Goal: Task Accomplishment & Management: Manage account settings

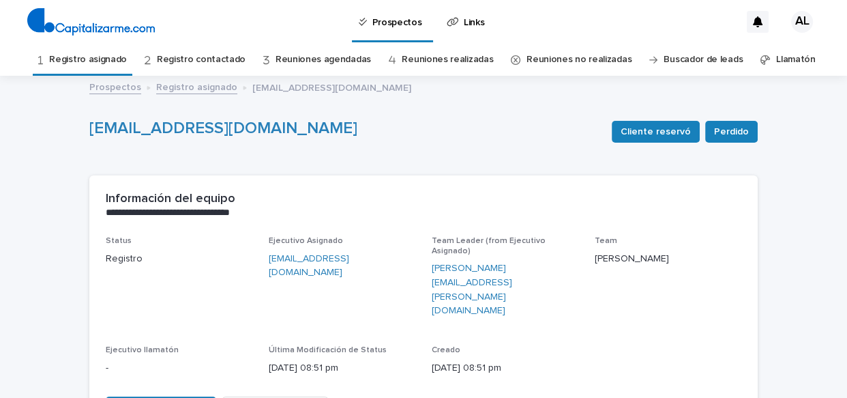
click at [108, 59] on link "Registro asignado" at bounding box center [88, 60] width 78 height 32
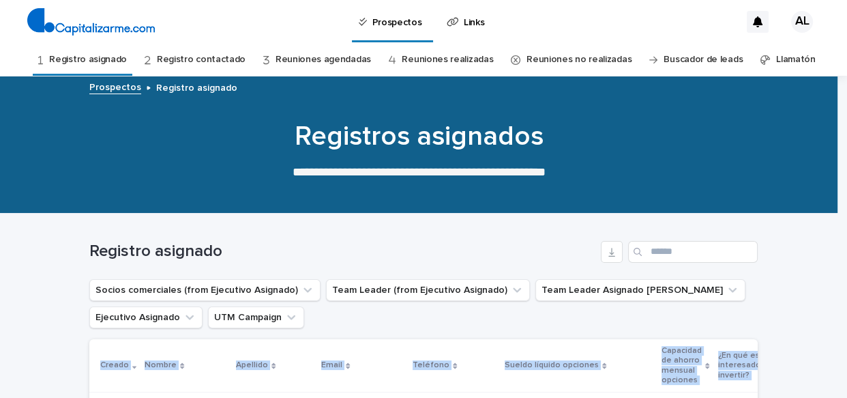
drag, startPoint x: 688, startPoint y: 183, endPoint x: 93, endPoint y: 378, distance: 626.4
copy table "Loremi Dolors Ametcons Adipi Elitsedd Eiusmo tempori utlabore Etdolorem al enim…"
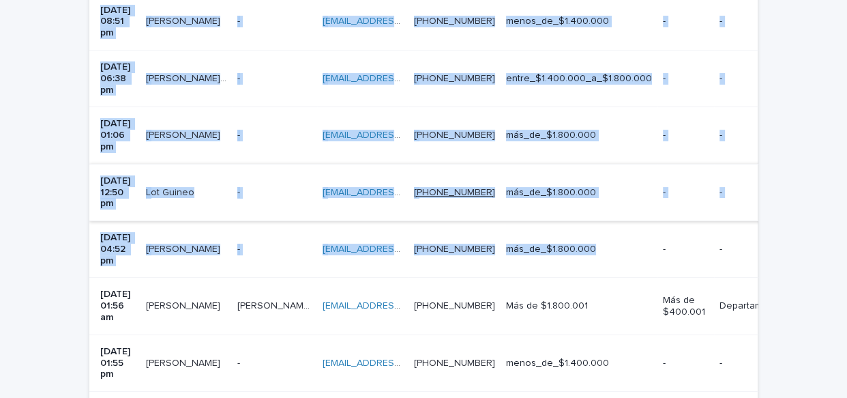
scroll to position [573, 0]
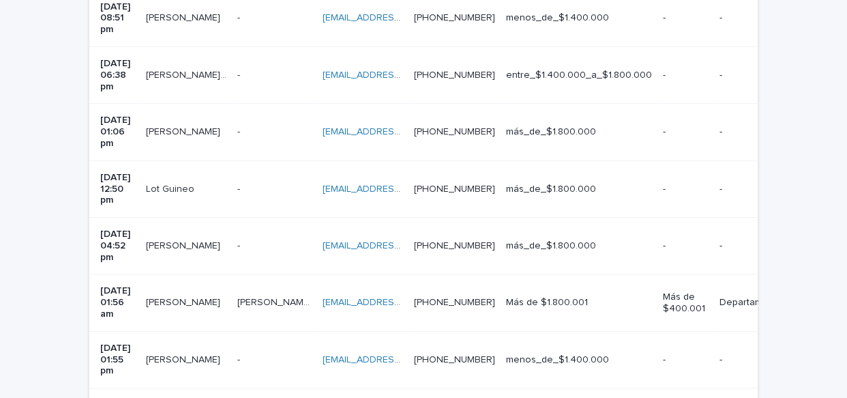
click at [163, 331] on td "[PERSON_NAME] [PERSON_NAME]" at bounding box center [185, 359] width 91 height 57
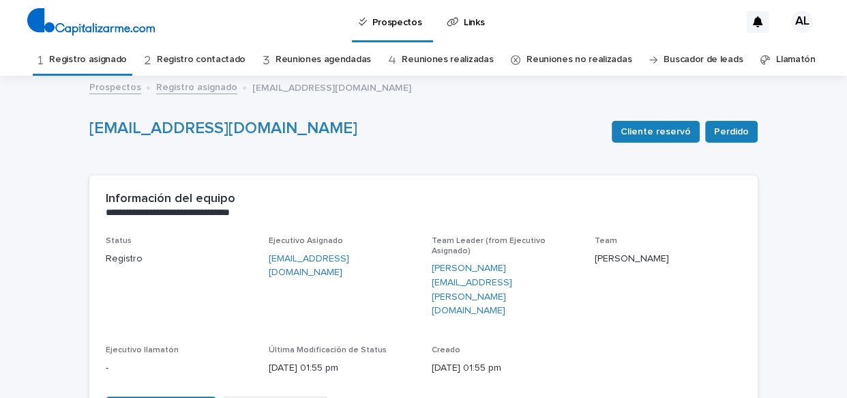
click at [111, 61] on link "Registro asignado" at bounding box center [88, 60] width 78 height 32
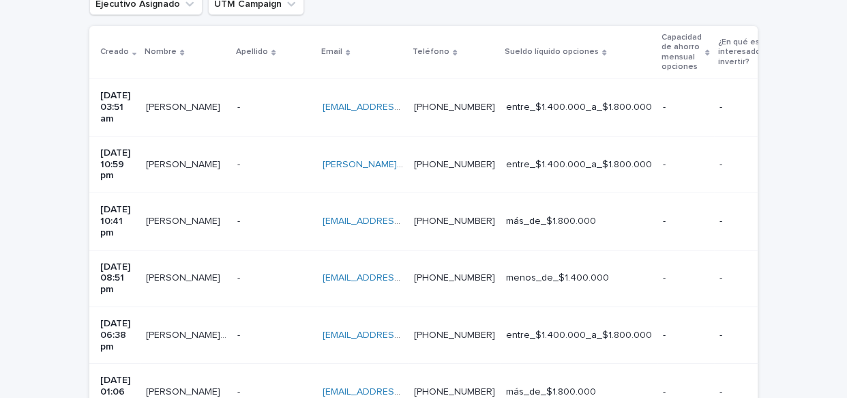
scroll to position [323, 0]
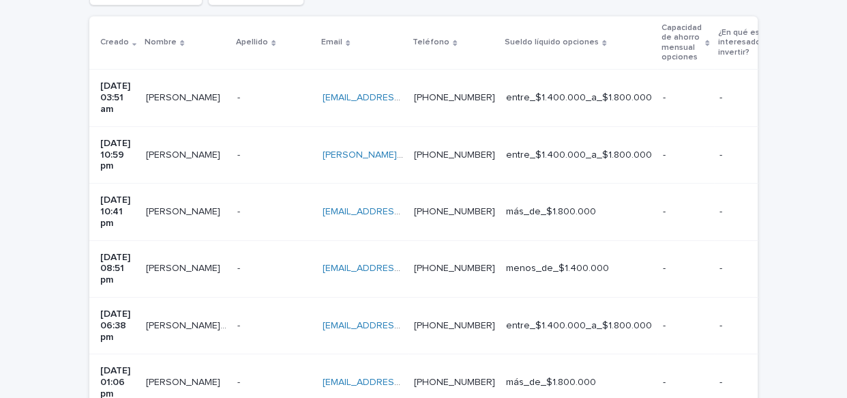
click at [203, 102] on div "[PERSON_NAME] [PERSON_NAME]" at bounding box center [186, 98] width 80 height 23
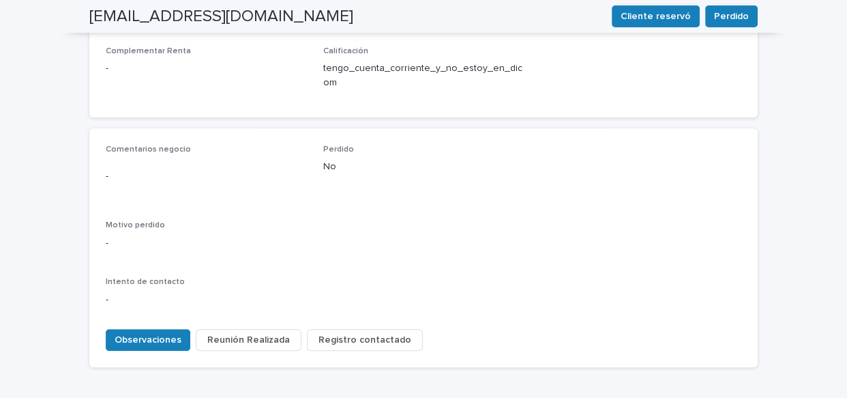
scroll to position [647, 0]
click at [152, 331] on span "Observaciones" at bounding box center [148, 338] width 67 height 14
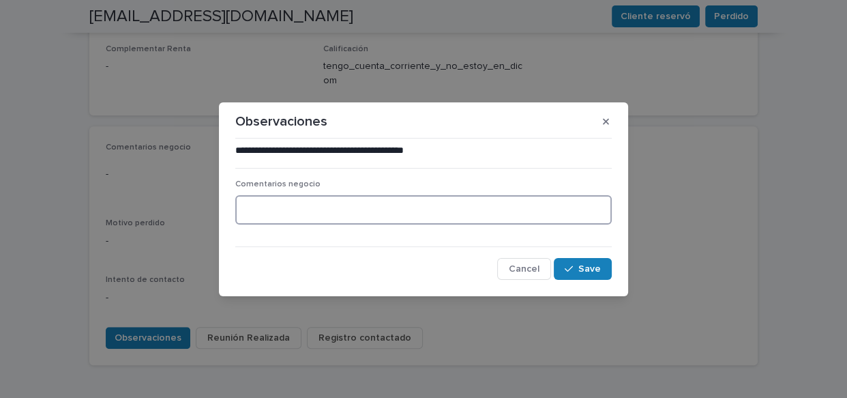
click at [269, 207] on textarea at bounding box center [423, 209] width 376 height 29
paste textarea "**********"
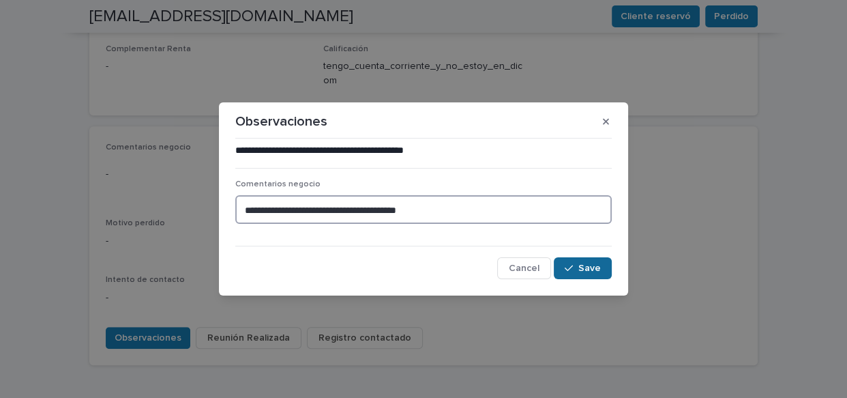
type textarea "**********"
click at [573, 263] on button "Save" at bounding box center [583, 268] width 58 height 22
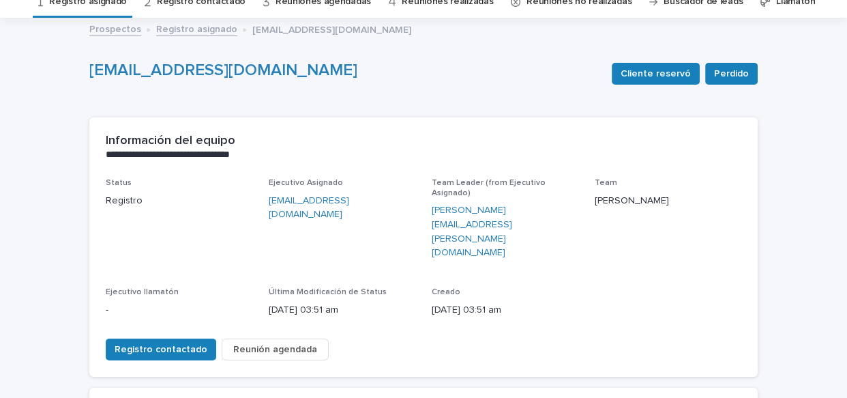
scroll to position [44, 0]
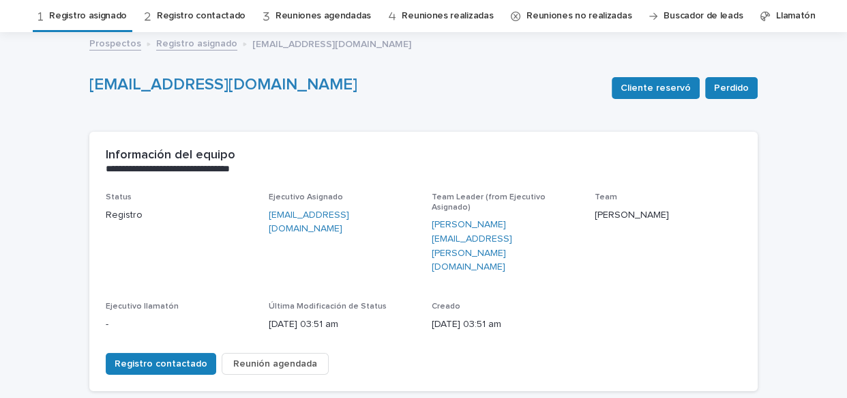
click at [106, 19] on link "Registro asignado" at bounding box center [88, 16] width 78 height 32
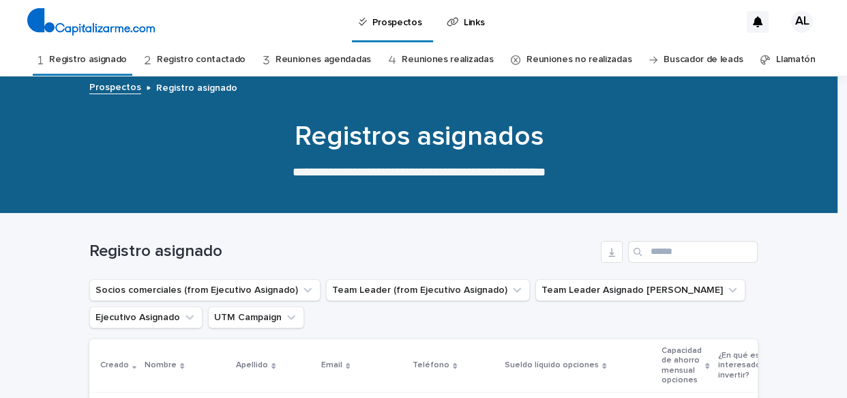
scroll to position [186, 0]
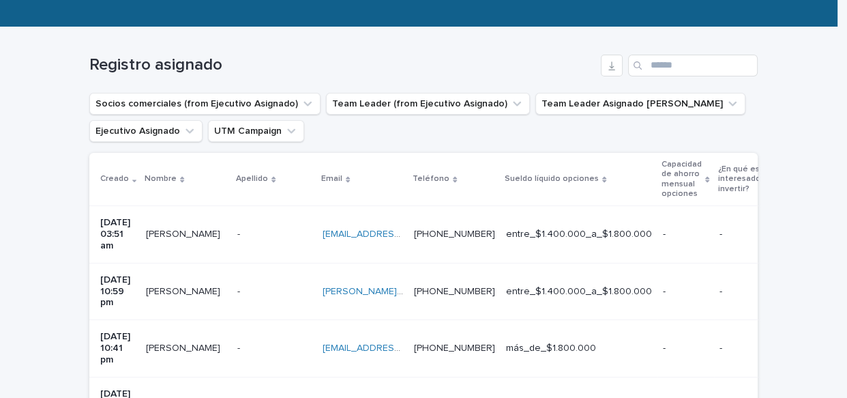
click at [232, 263] on td "[PERSON_NAME]" at bounding box center [185, 291] width 91 height 57
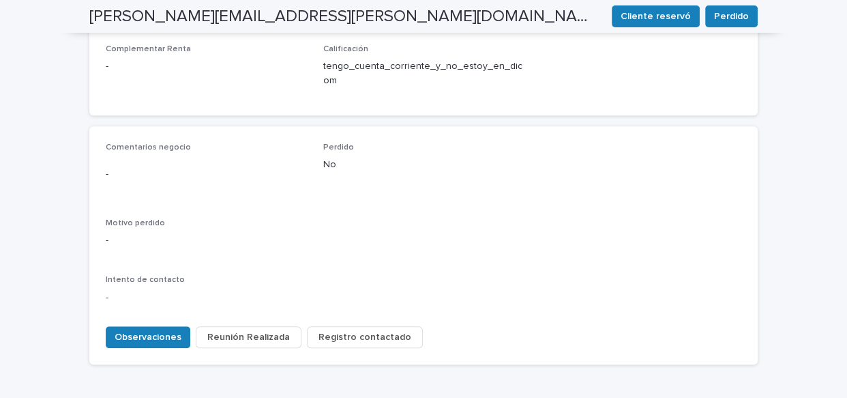
scroll to position [665, 0]
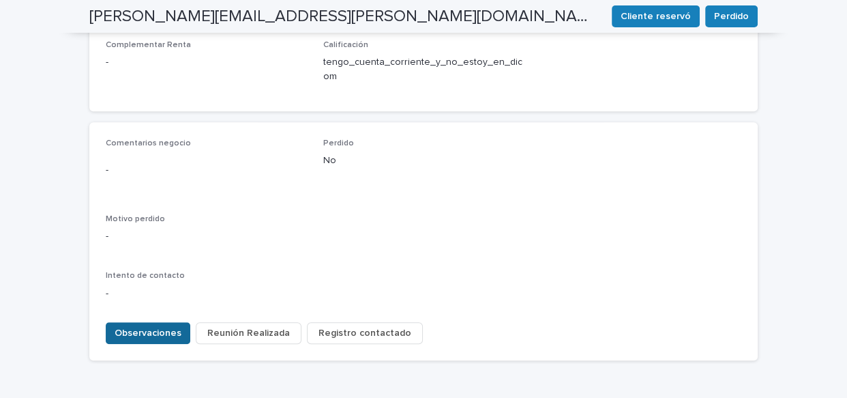
click at [144, 326] on span "Observaciones" at bounding box center [148, 333] width 67 height 14
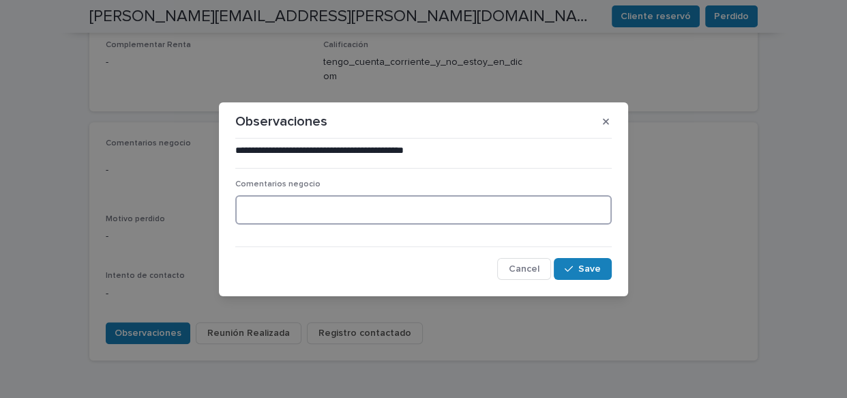
click at [284, 211] on textarea at bounding box center [423, 209] width 376 height 29
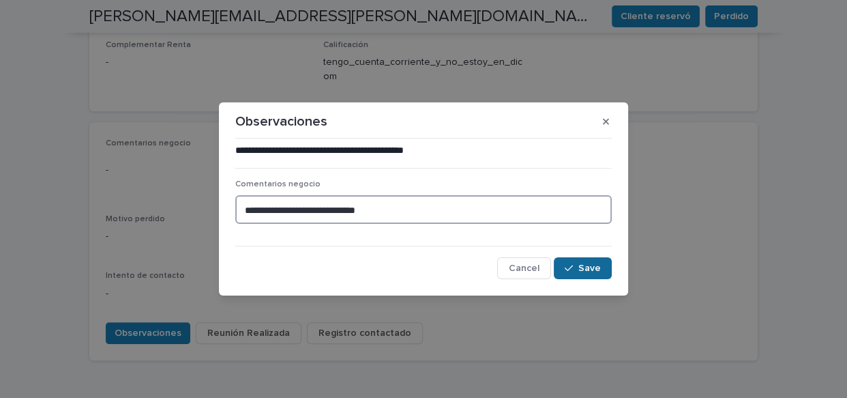
type textarea "**********"
click at [569, 269] on icon "button" at bounding box center [569, 268] width 8 height 10
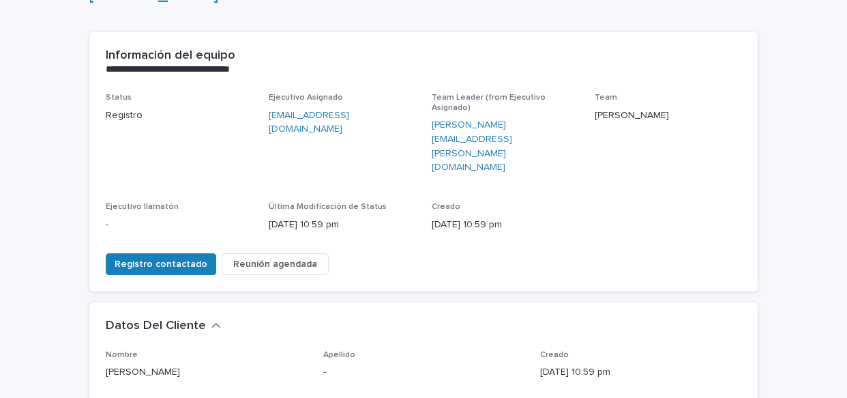
scroll to position [145, 0]
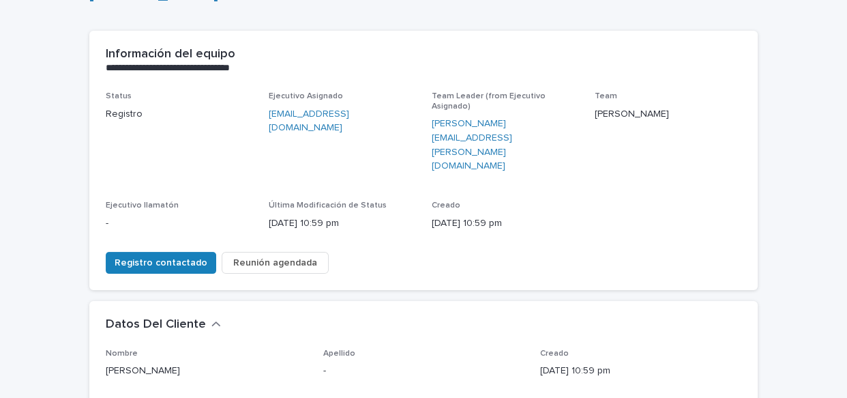
click at [256, 256] on span "Reunión agendada" at bounding box center [275, 263] width 84 height 14
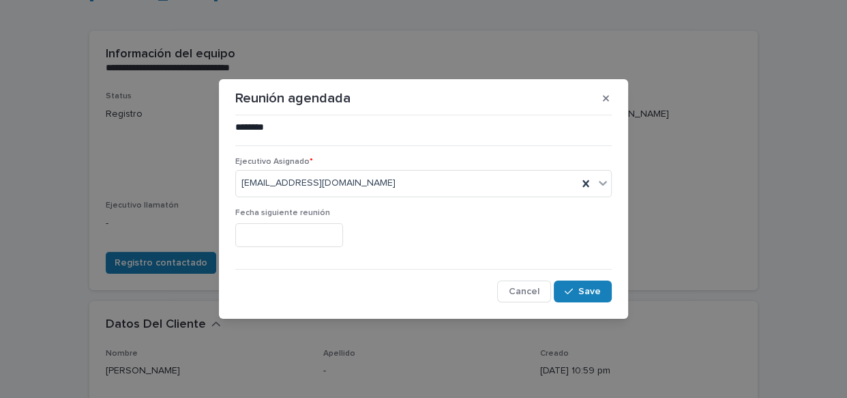
click at [297, 235] on input "text" at bounding box center [289, 235] width 108 height 24
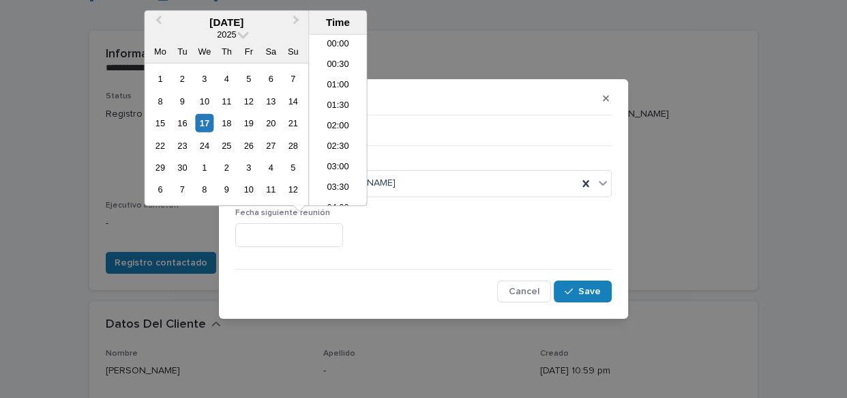
scroll to position [641, 0]
click at [162, 142] on div "22" at bounding box center [160, 145] width 18 height 18
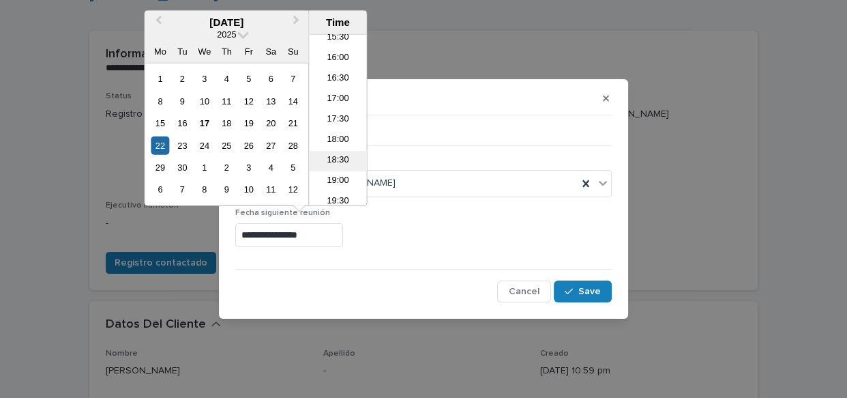
click at [346, 158] on li "18:30" at bounding box center [338, 161] width 58 height 20
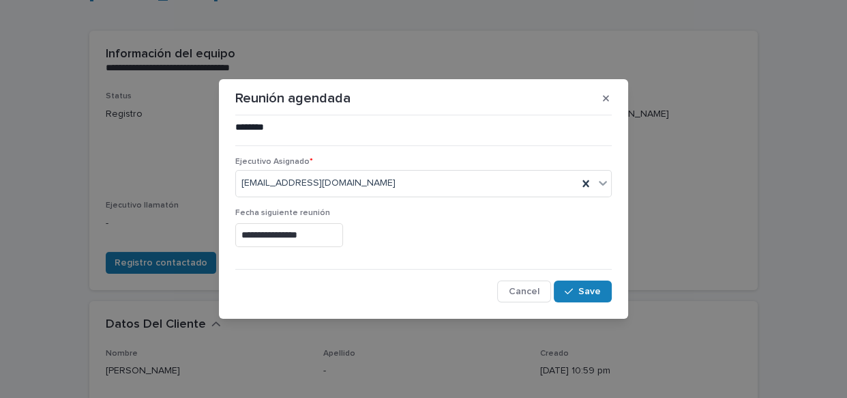
type input "**********"
click at [594, 289] on span "Save" at bounding box center [589, 291] width 23 height 10
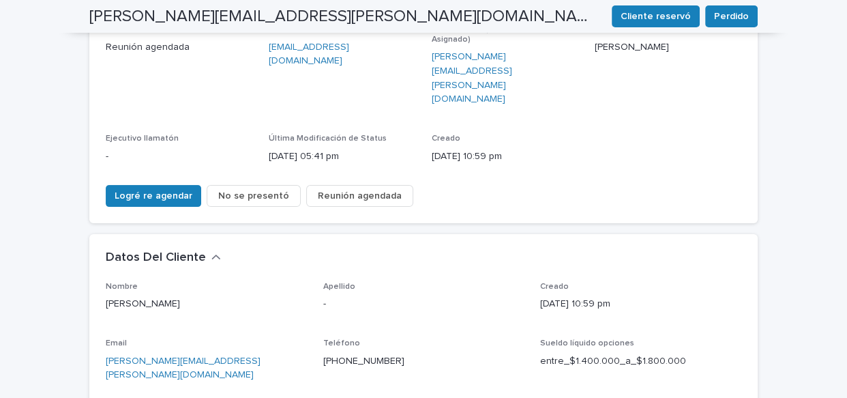
scroll to position [0, 0]
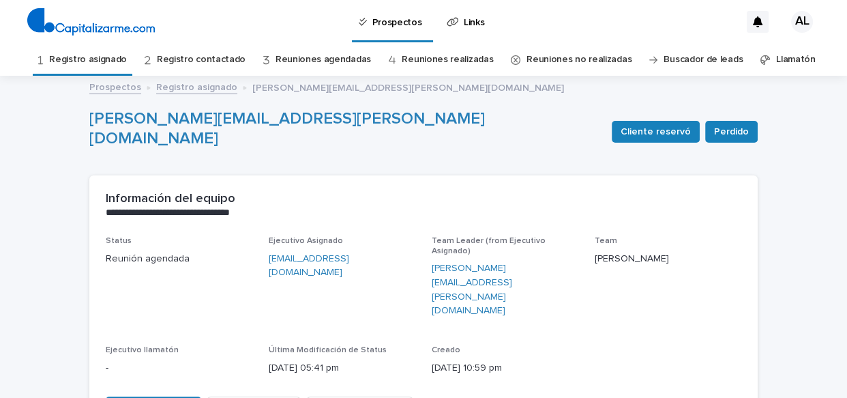
click at [82, 61] on link "Registro asignado" at bounding box center [88, 60] width 78 height 32
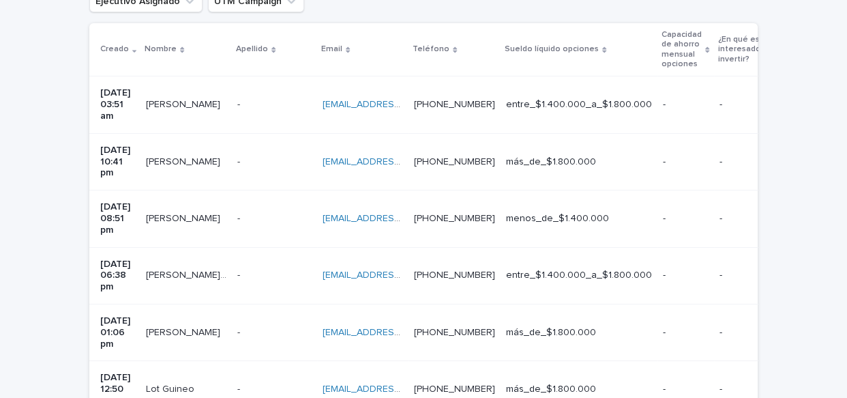
scroll to position [313, 0]
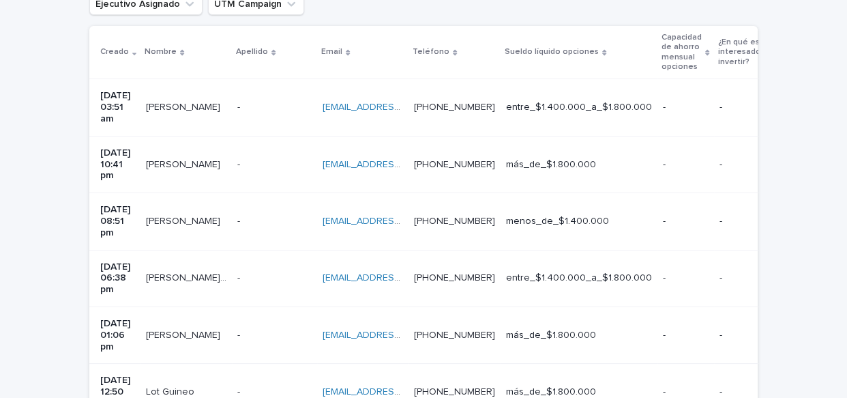
click at [226, 159] on p at bounding box center [186, 165] width 80 height 12
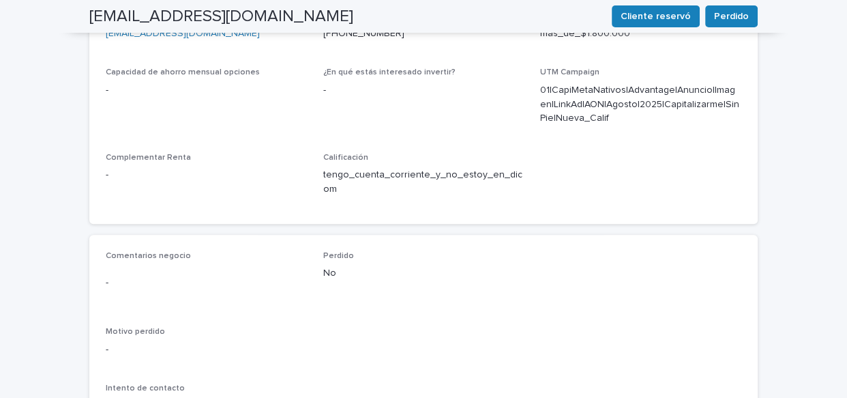
scroll to position [679, 0]
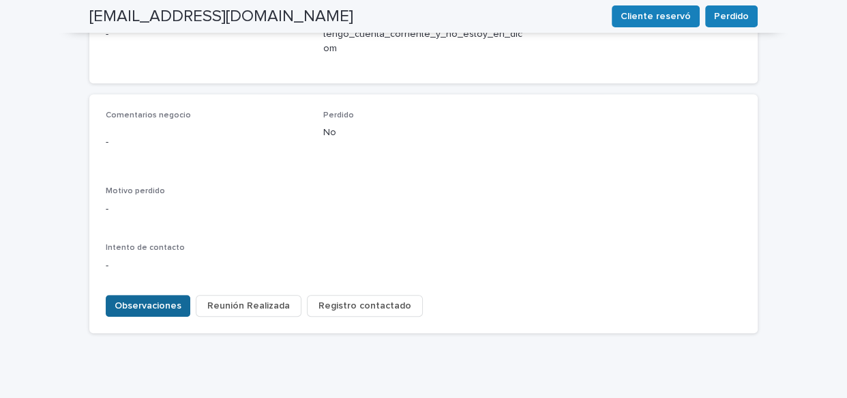
click at [152, 299] on span "Observaciones" at bounding box center [148, 306] width 67 height 14
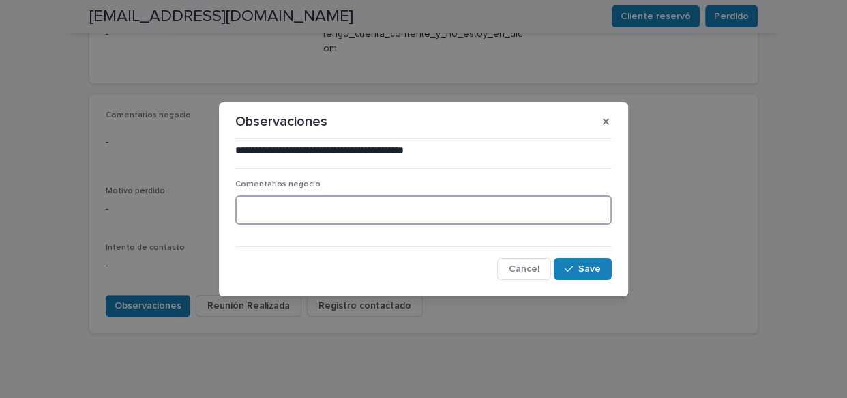
click at [263, 198] on textarea at bounding box center [423, 209] width 376 height 29
paste textarea "**********"
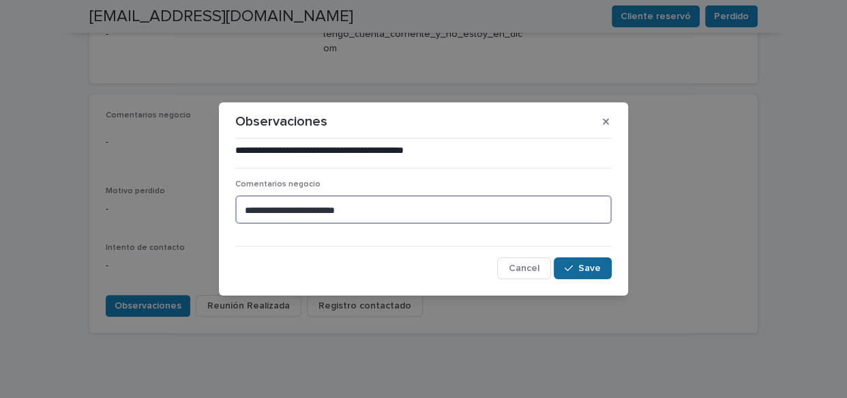
type textarea "**********"
click at [592, 264] on span "Save" at bounding box center [589, 268] width 23 height 10
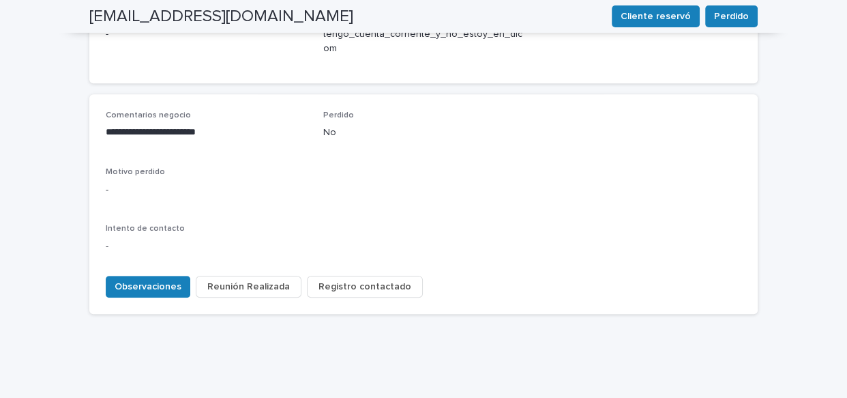
scroll to position [661, 0]
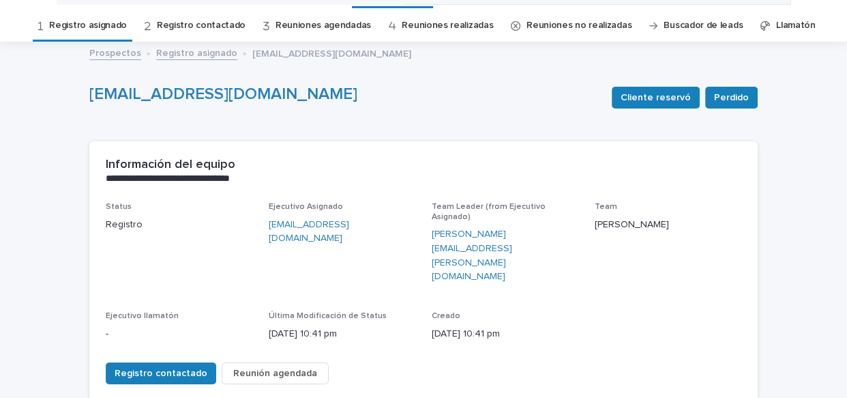
scroll to position [0, 0]
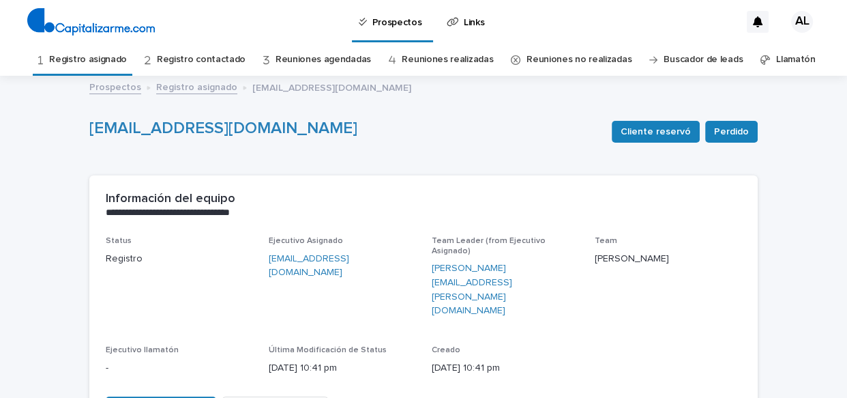
click at [94, 57] on link "Registro asignado" at bounding box center [88, 60] width 78 height 32
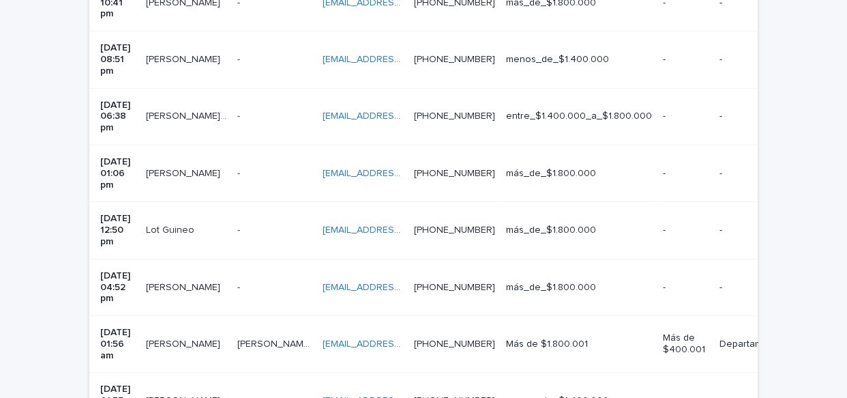
scroll to position [468, 0]
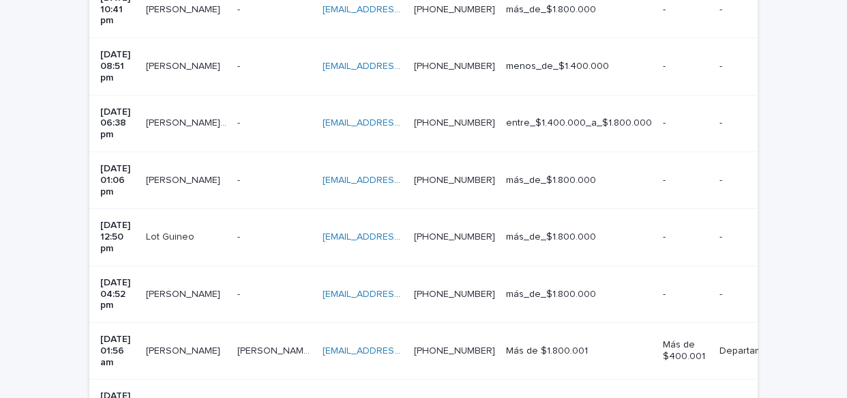
click at [222, 58] on p "[PERSON_NAME]" at bounding box center [184, 65] width 77 height 14
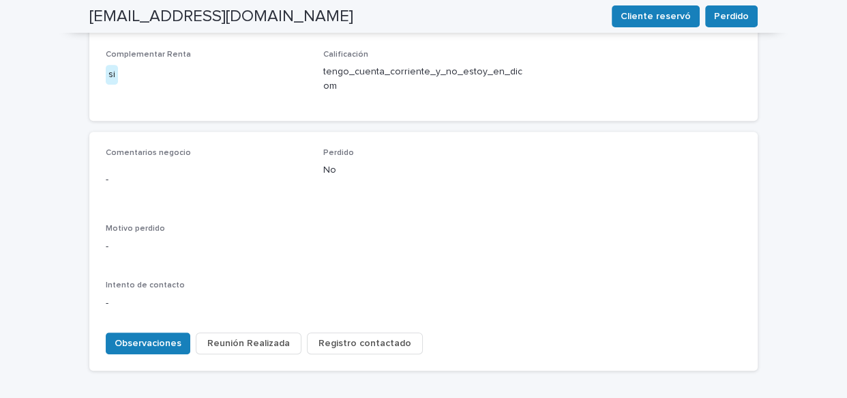
scroll to position [647, 0]
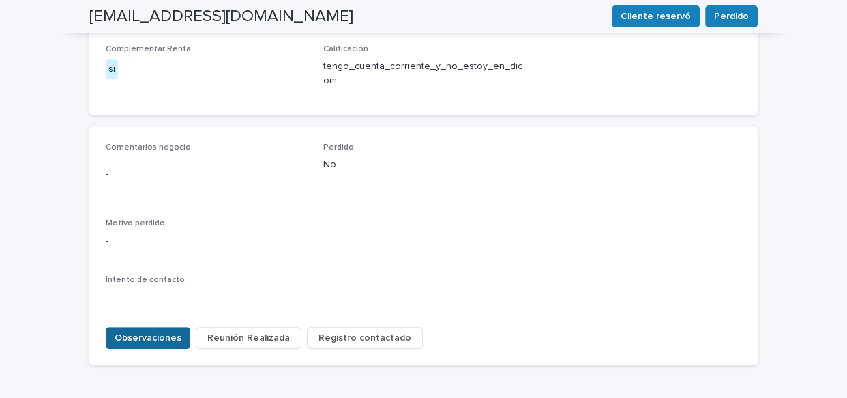
click at [166, 331] on span "Observaciones" at bounding box center [148, 338] width 67 height 14
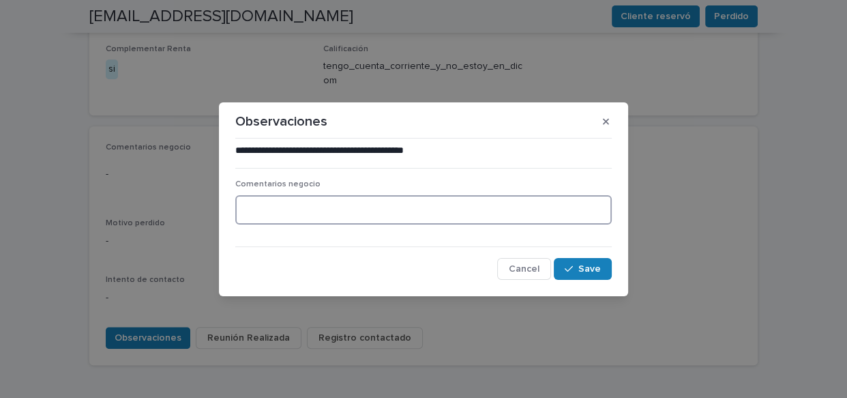
click at [269, 203] on textarea at bounding box center [423, 209] width 376 height 29
paste textarea "**********"
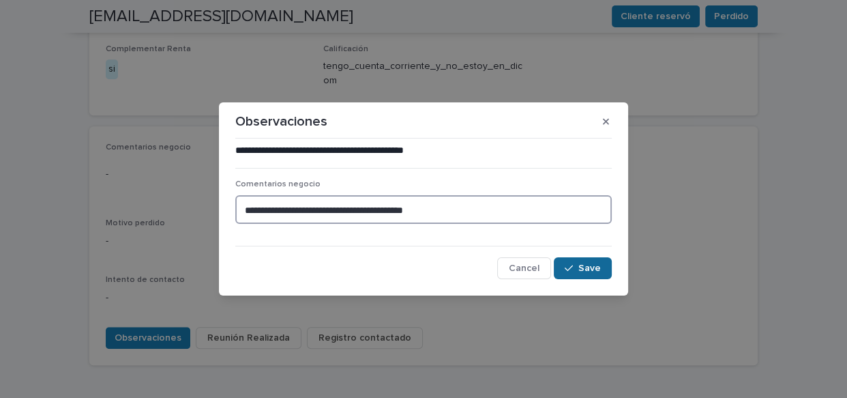
type textarea "**********"
click at [590, 271] on span "Save" at bounding box center [589, 268] width 23 height 10
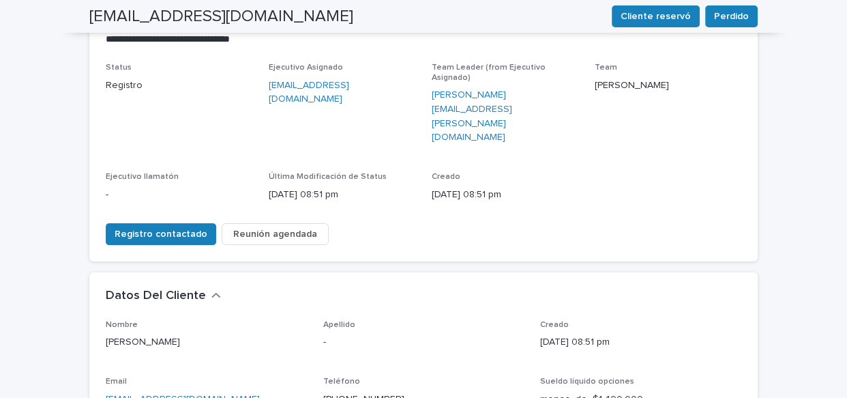
scroll to position [0, 0]
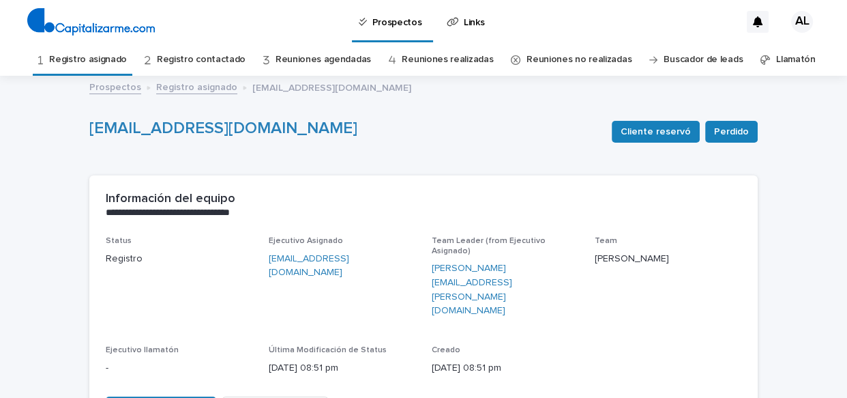
click at [101, 61] on link "Registro asignado" at bounding box center [88, 60] width 78 height 32
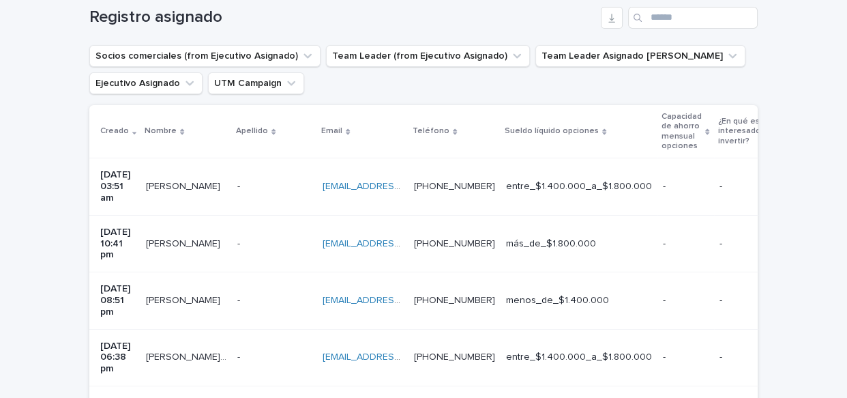
scroll to position [237, 0]
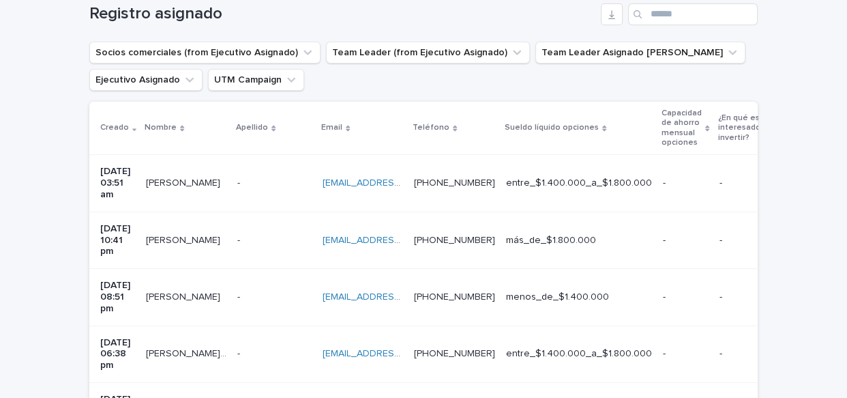
click at [262, 325] on td "- -" at bounding box center [274, 353] width 85 height 57
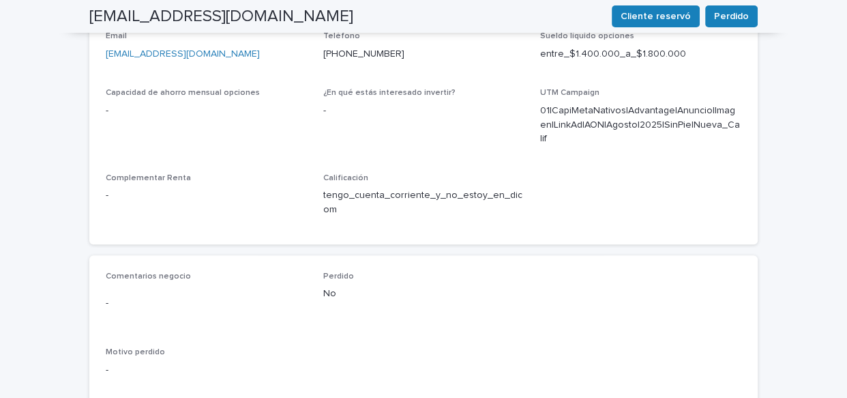
scroll to position [665, 0]
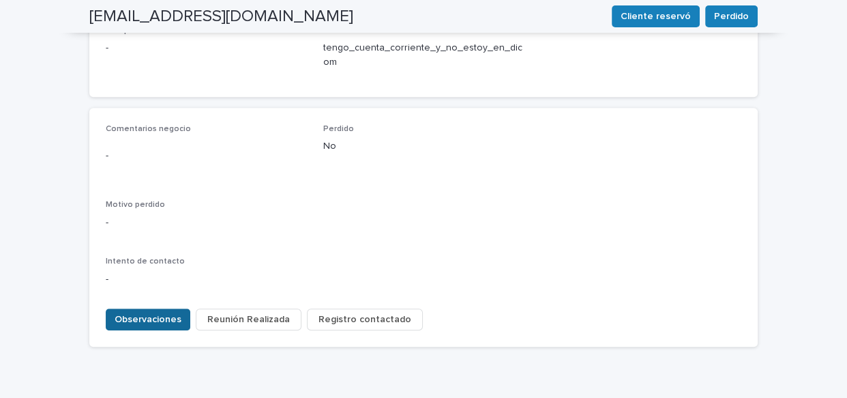
click at [166, 312] on span "Observaciones" at bounding box center [148, 319] width 67 height 14
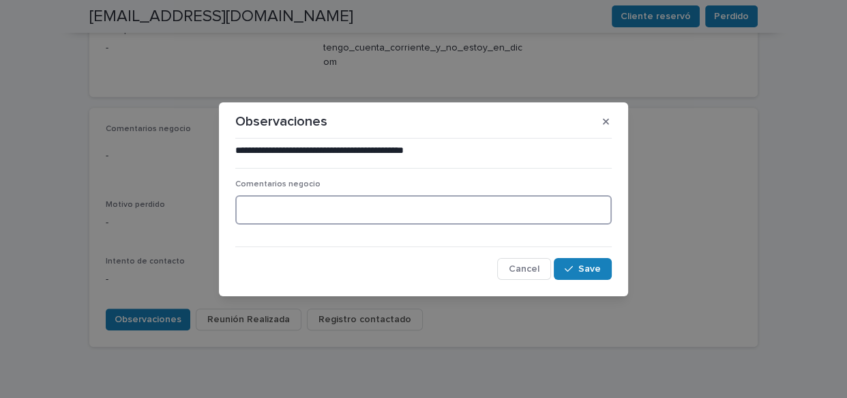
click at [296, 207] on textarea at bounding box center [423, 209] width 376 height 29
paste textarea "**********"
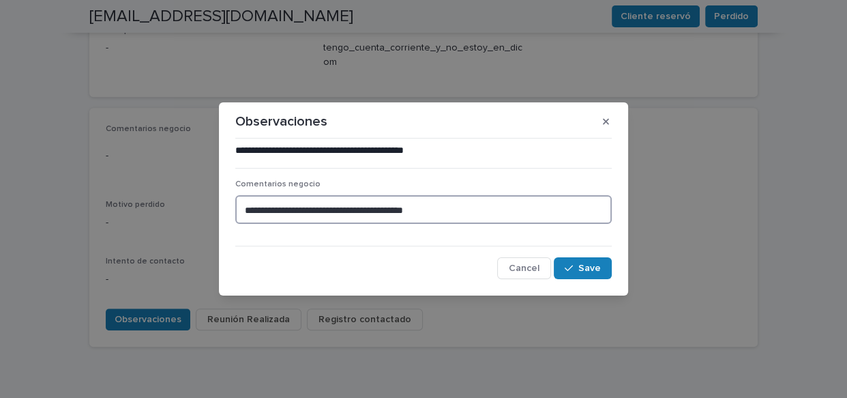
drag, startPoint x: 487, startPoint y: 203, endPoint x: 110, endPoint y: 208, distance: 376.4
click at [110, 208] on div "**********" at bounding box center [423, 199] width 847 height 398
type textarea "**********"
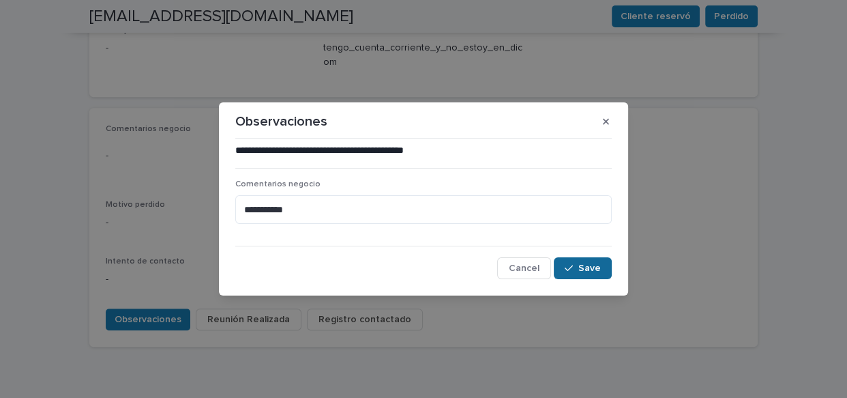
click at [584, 265] on span "Save" at bounding box center [589, 268] width 23 height 10
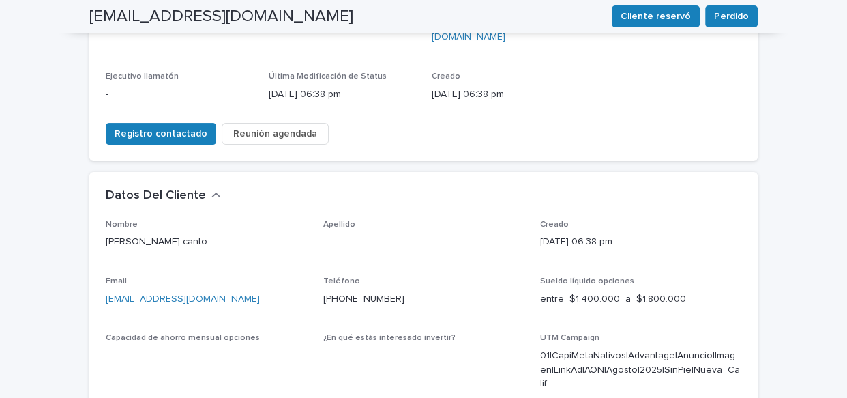
scroll to position [0, 0]
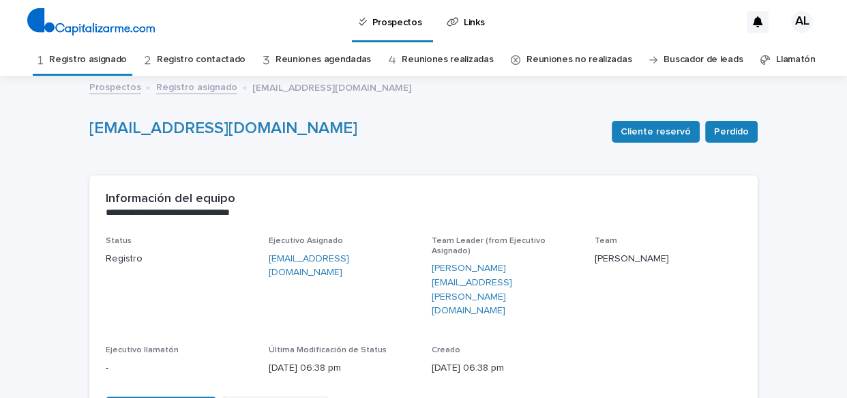
click at [79, 54] on link "Registro asignado" at bounding box center [88, 60] width 78 height 32
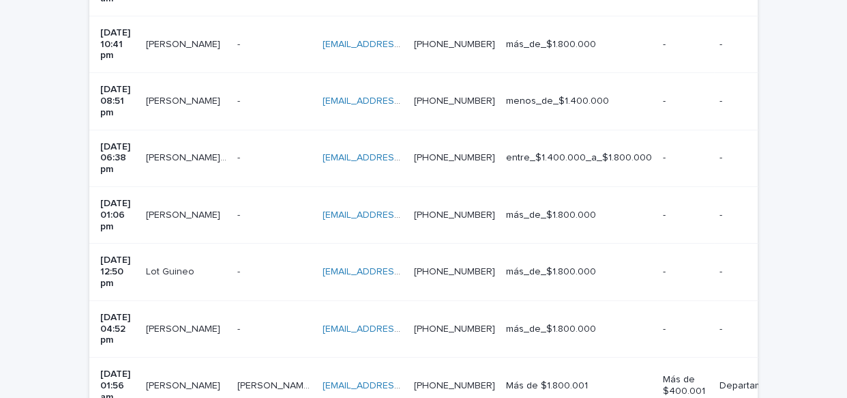
scroll to position [421, 0]
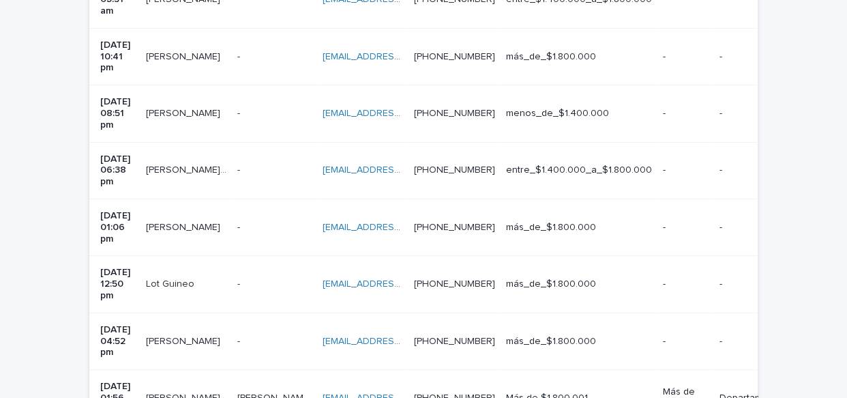
click at [193, 216] on div "[PERSON_NAME] [PERSON_NAME]" at bounding box center [186, 227] width 80 height 23
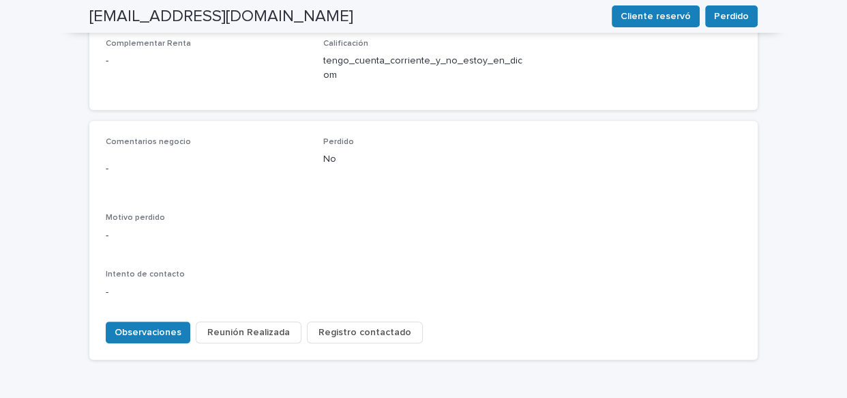
scroll to position [655, 0]
click at [155, 323] on span "Observaciones" at bounding box center [148, 330] width 67 height 14
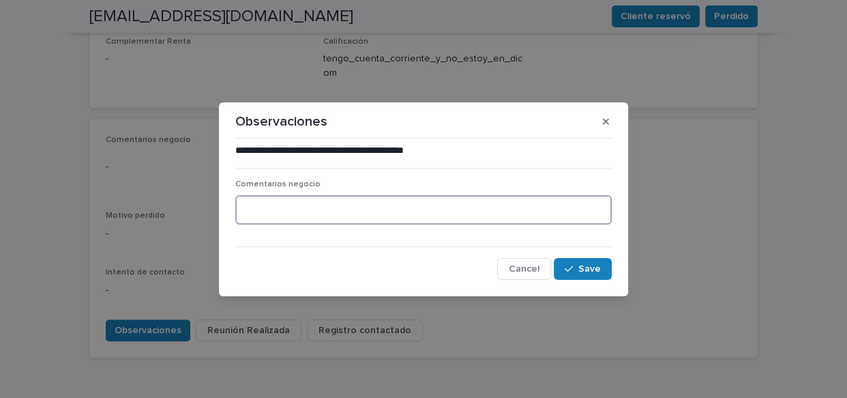
click at [259, 208] on textarea at bounding box center [423, 209] width 376 height 29
paste textarea "**********"
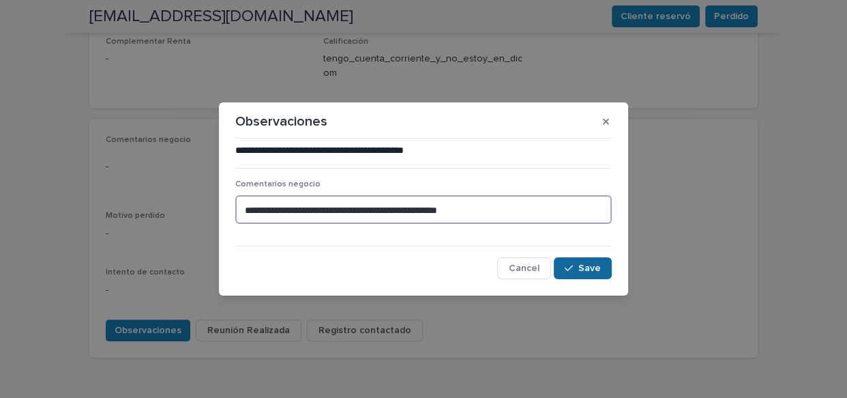
type textarea "**********"
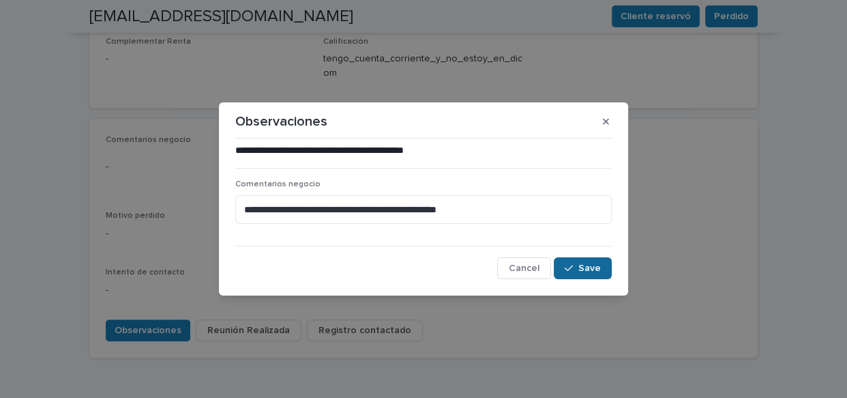
click at [582, 265] on span "Save" at bounding box center [589, 268] width 23 height 10
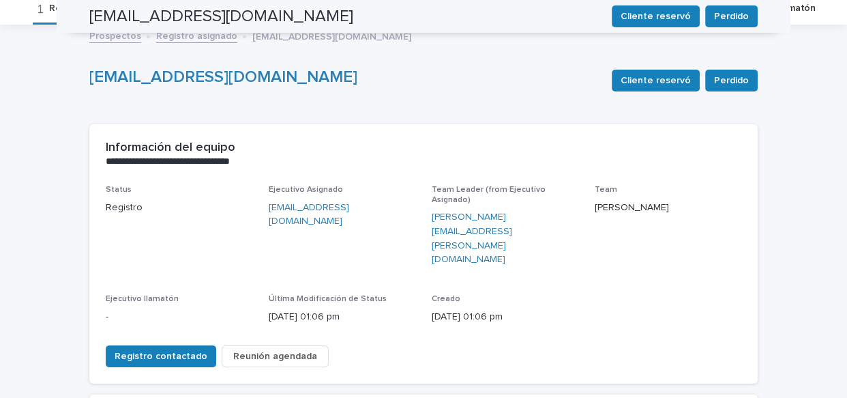
scroll to position [0, 0]
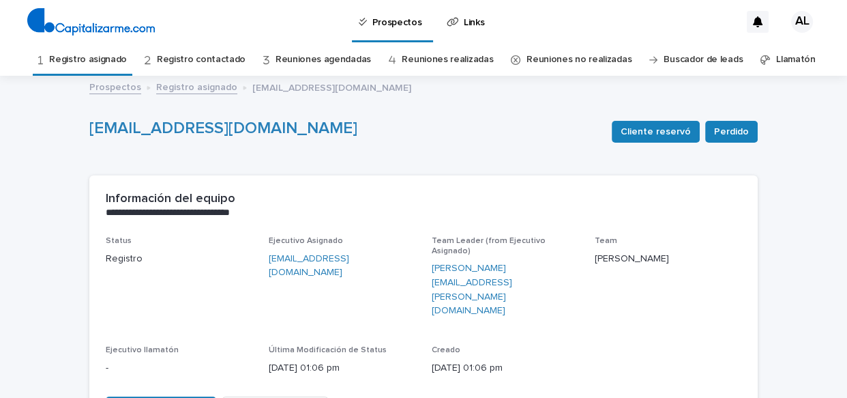
click at [109, 58] on link "Registro asignado" at bounding box center [88, 60] width 78 height 32
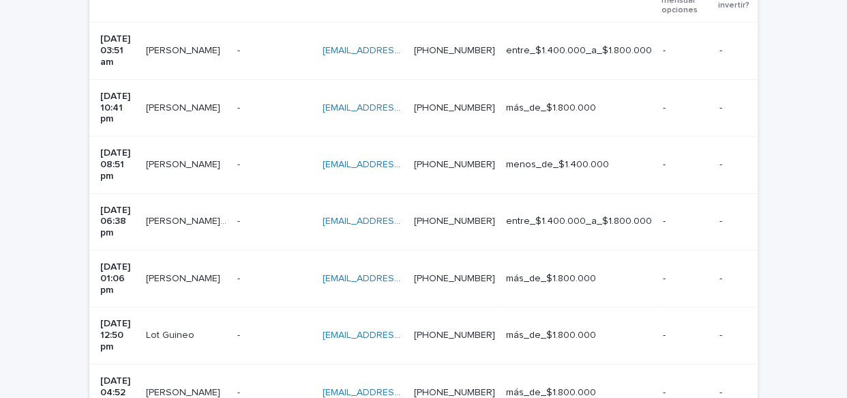
scroll to position [373, 0]
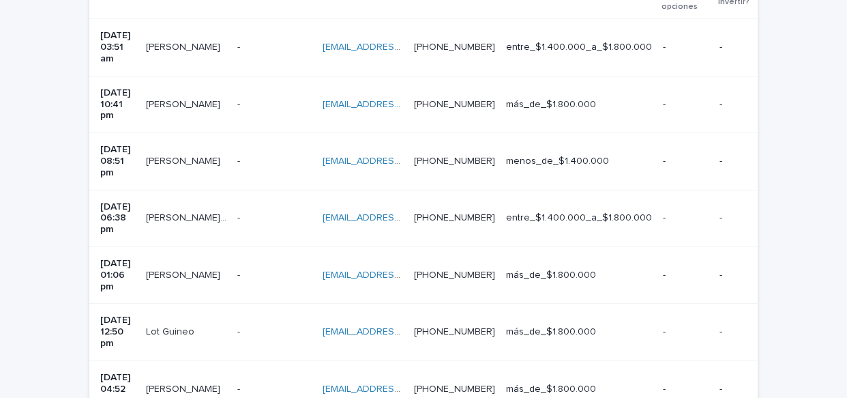
click at [197, 323] on p "Lot Guineo" at bounding box center [171, 330] width 51 height 14
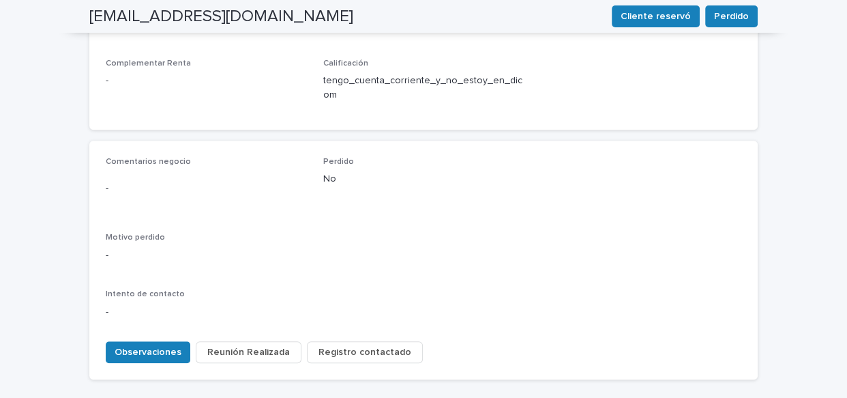
scroll to position [634, 0]
click at [150, 344] on span "Observaciones" at bounding box center [148, 351] width 67 height 14
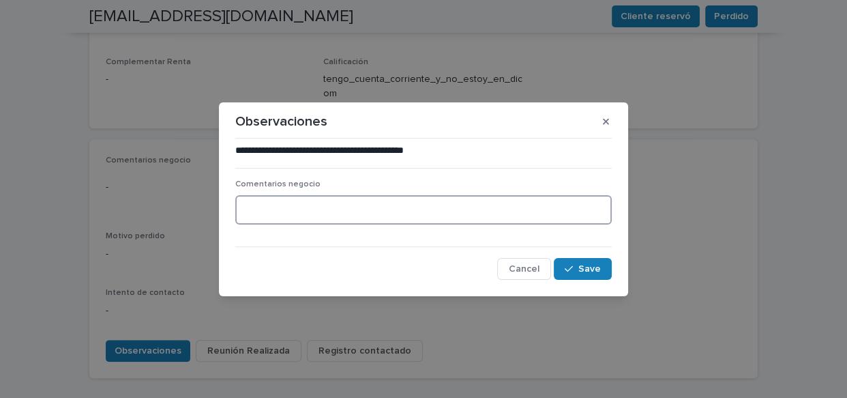
click at [320, 214] on textarea at bounding box center [423, 209] width 376 height 29
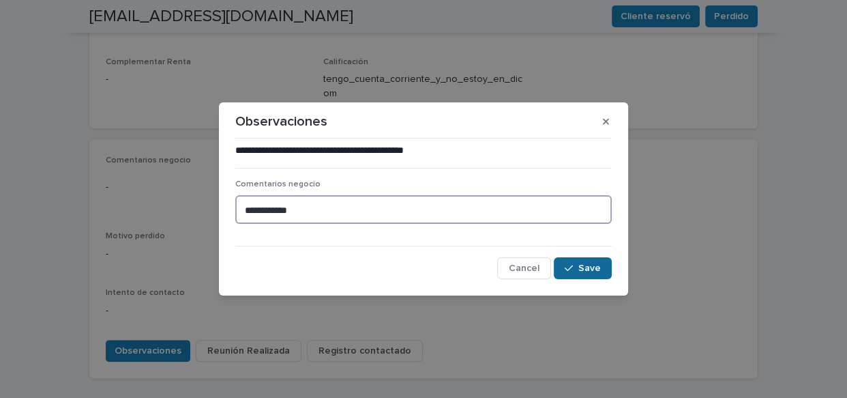
type textarea "**********"
click at [590, 267] on span "Save" at bounding box center [589, 268] width 23 height 10
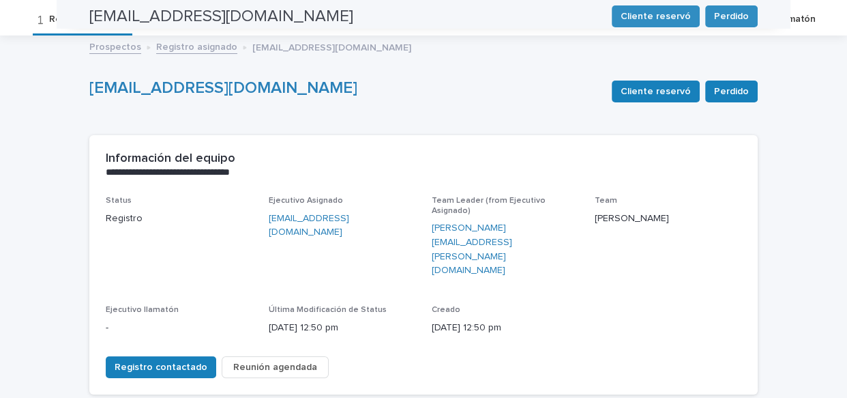
scroll to position [0, 0]
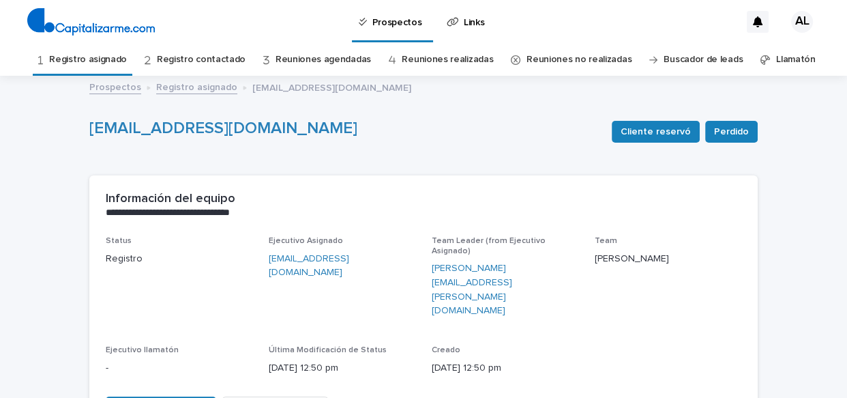
click at [89, 65] on link "Registro asignado" at bounding box center [88, 60] width 78 height 32
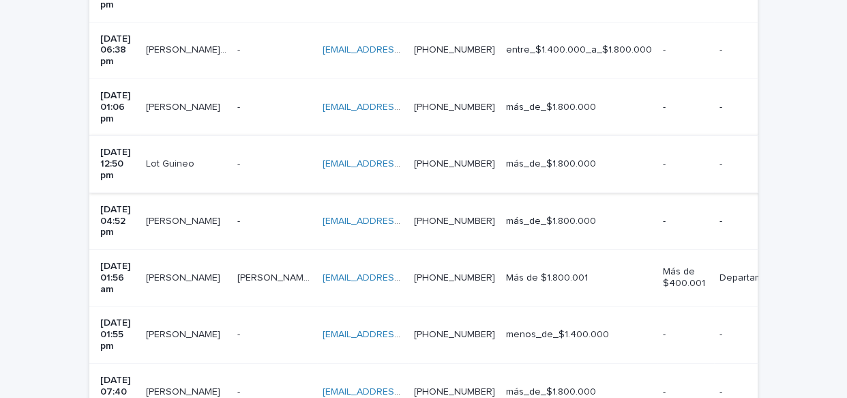
scroll to position [535, 0]
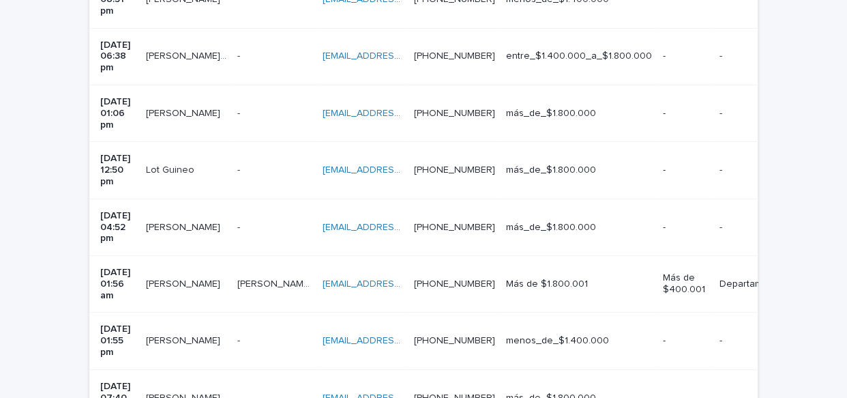
click at [202, 219] on p "[PERSON_NAME]" at bounding box center [184, 226] width 77 height 14
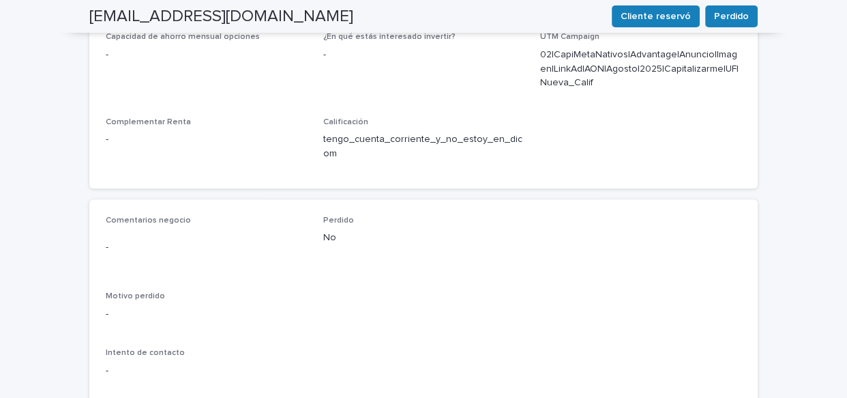
scroll to position [679, 0]
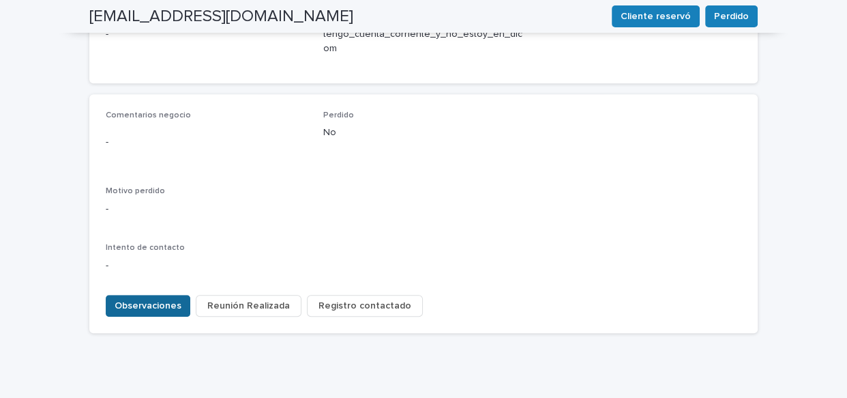
click at [139, 299] on span "Observaciones" at bounding box center [148, 306] width 67 height 14
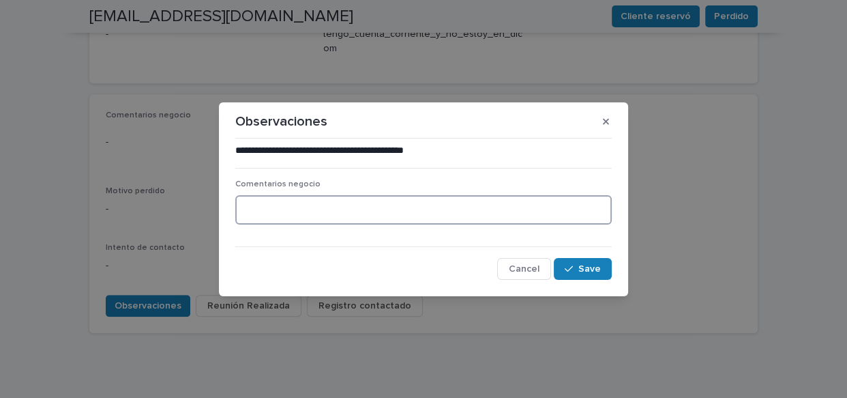
click at [265, 210] on textarea at bounding box center [423, 209] width 376 height 29
paste textarea "**********"
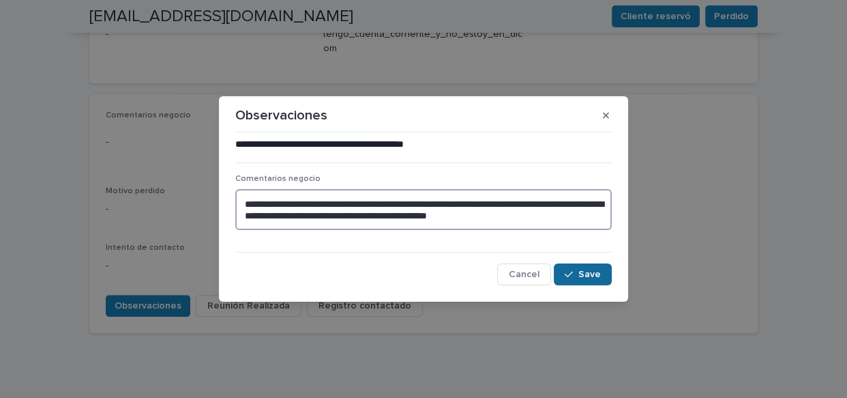
type textarea "**********"
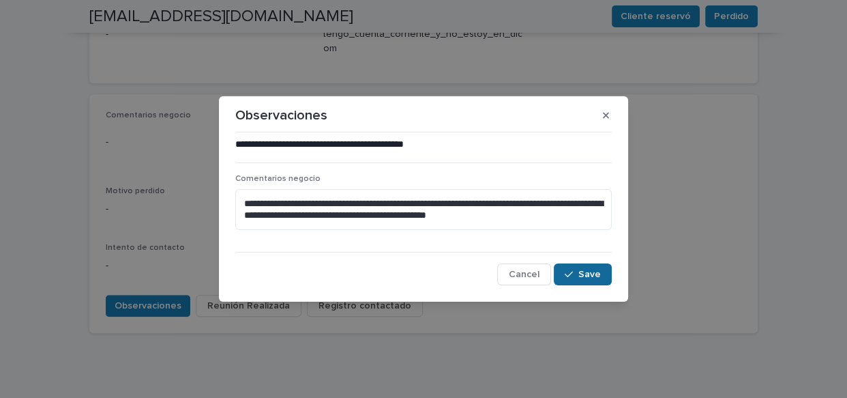
click at [599, 270] on span "Save" at bounding box center [589, 274] width 23 height 10
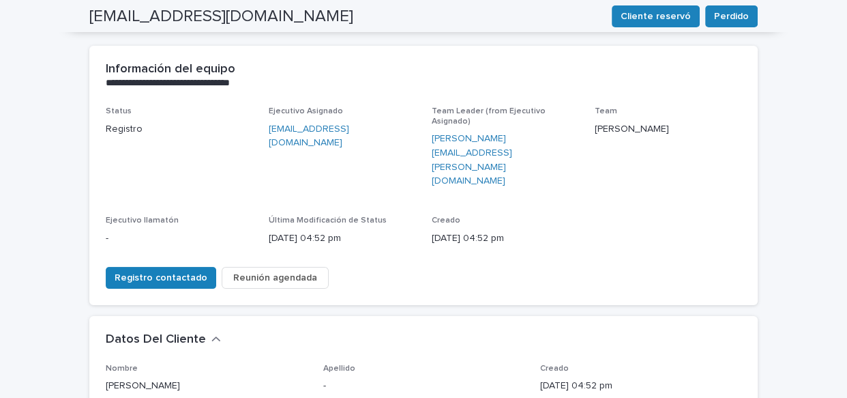
scroll to position [0, 0]
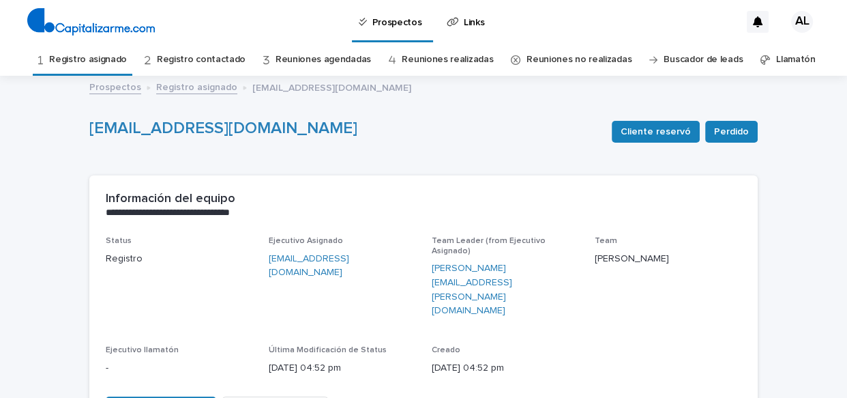
click at [98, 57] on link "Registro asignado" at bounding box center [88, 60] width 78 height 32
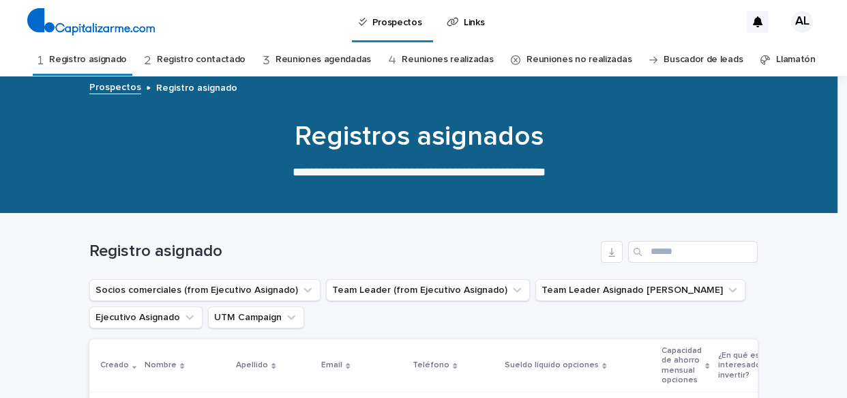
click at [98, 57] on link "Registro asignado" at bounding box center [88, 60] width 78 height 32
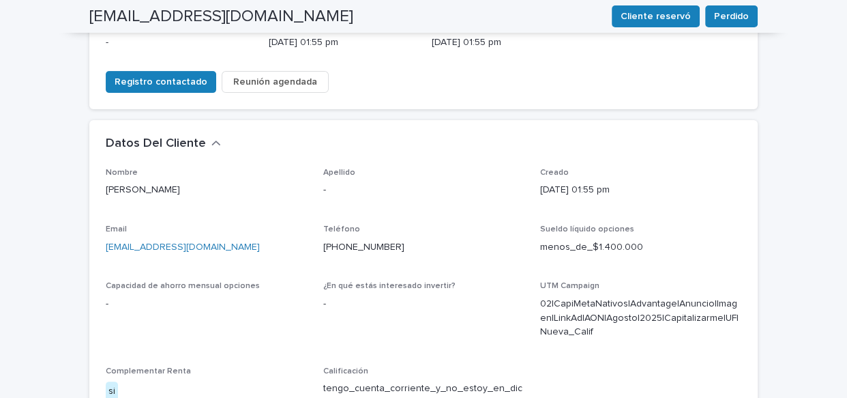
scroll to position [679, 0]
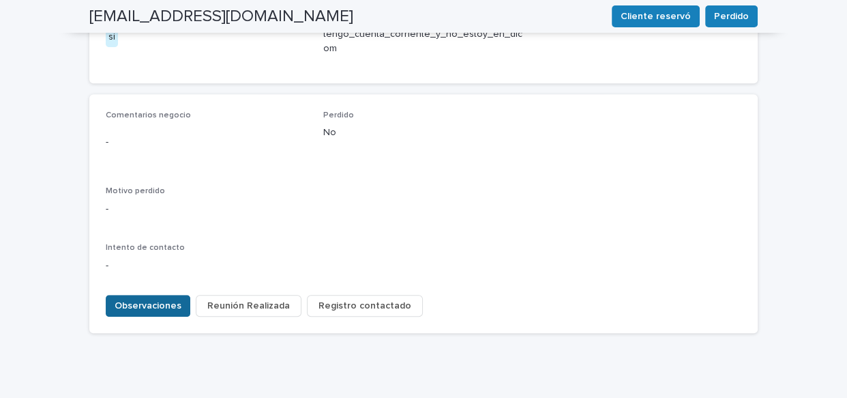
click at [168, 299] on span "Observaciones" at bounding box center [148, 306] width 67 height 14
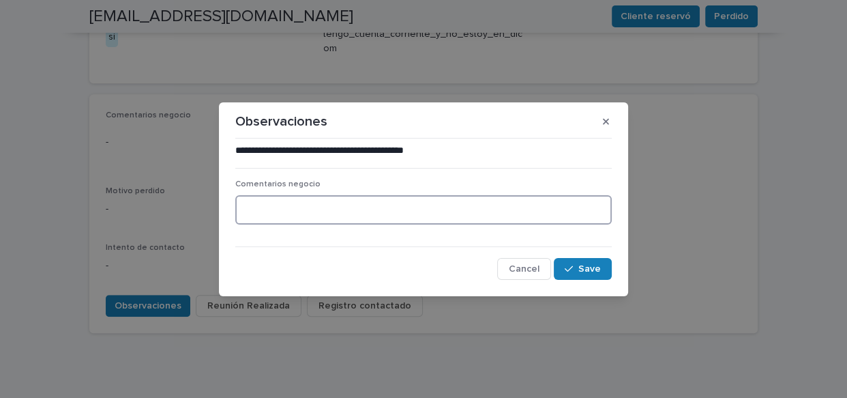
click at [311, 204] on textarea at bounding box center [423, 209] width 376 height 29
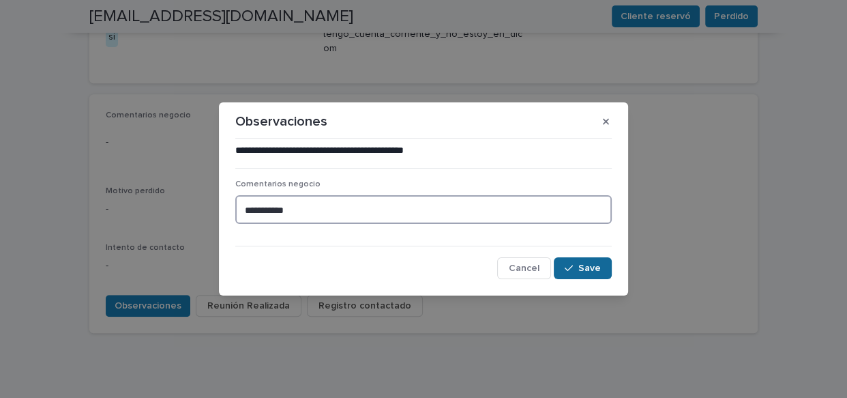
type textarea "**********"
click at [566, 261] on button "Save" at bounding box center [583, 268] width 58 height 22
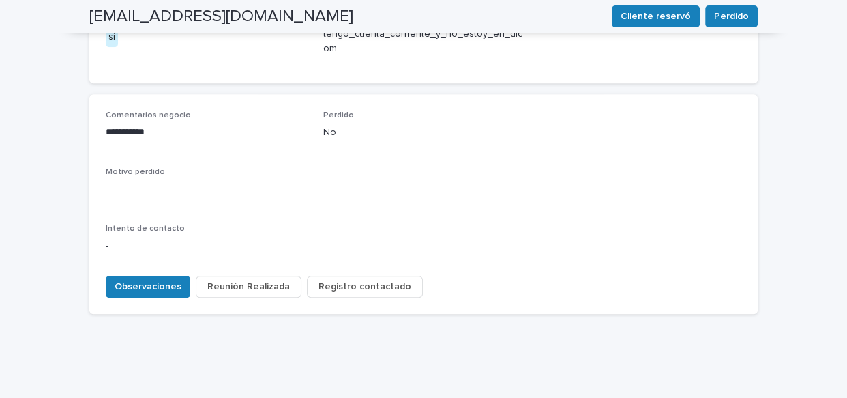
scroll to position [661, 0]
